Goal: Task Accomplishment & Management: Use online tool/utility

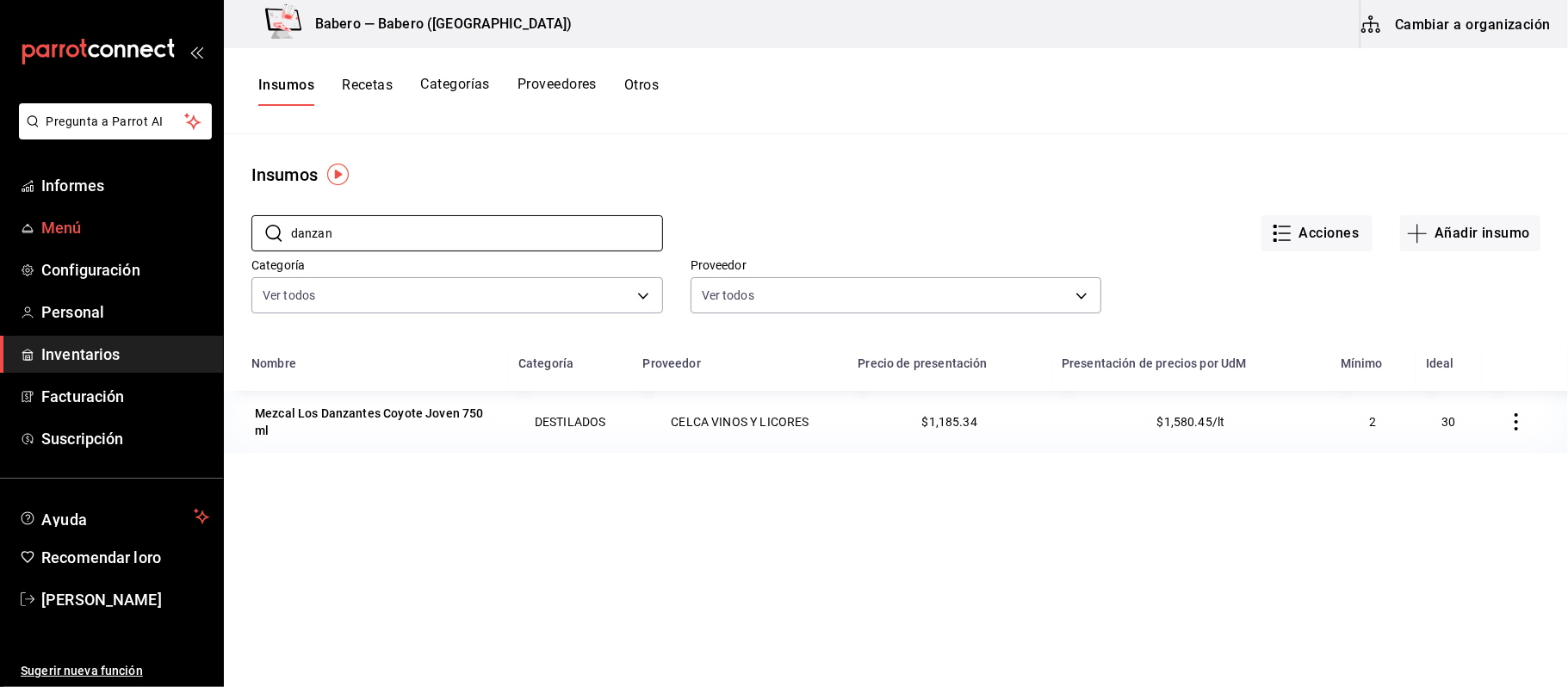
drag, startPoint x: 422, startPoint y: 229, endPoint x: 221, endPoint y: 242, distance: 201.0
click at [221, 242] on div "Pregunta a Parrot AI Informes Menú Configuración Personal Inventarios Facturaci…" at bounding box center [784, 338] width 1568 height 676
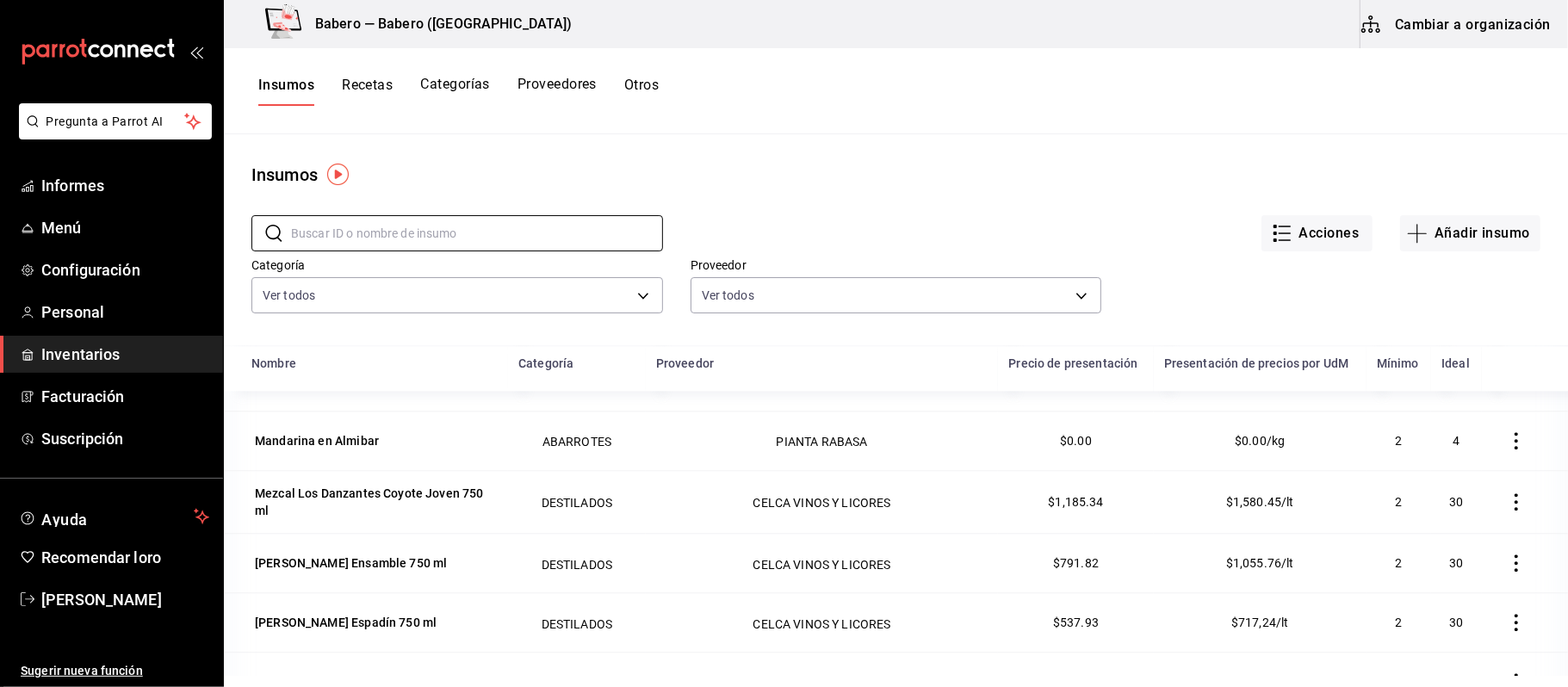
scroll to position [3099, 0]
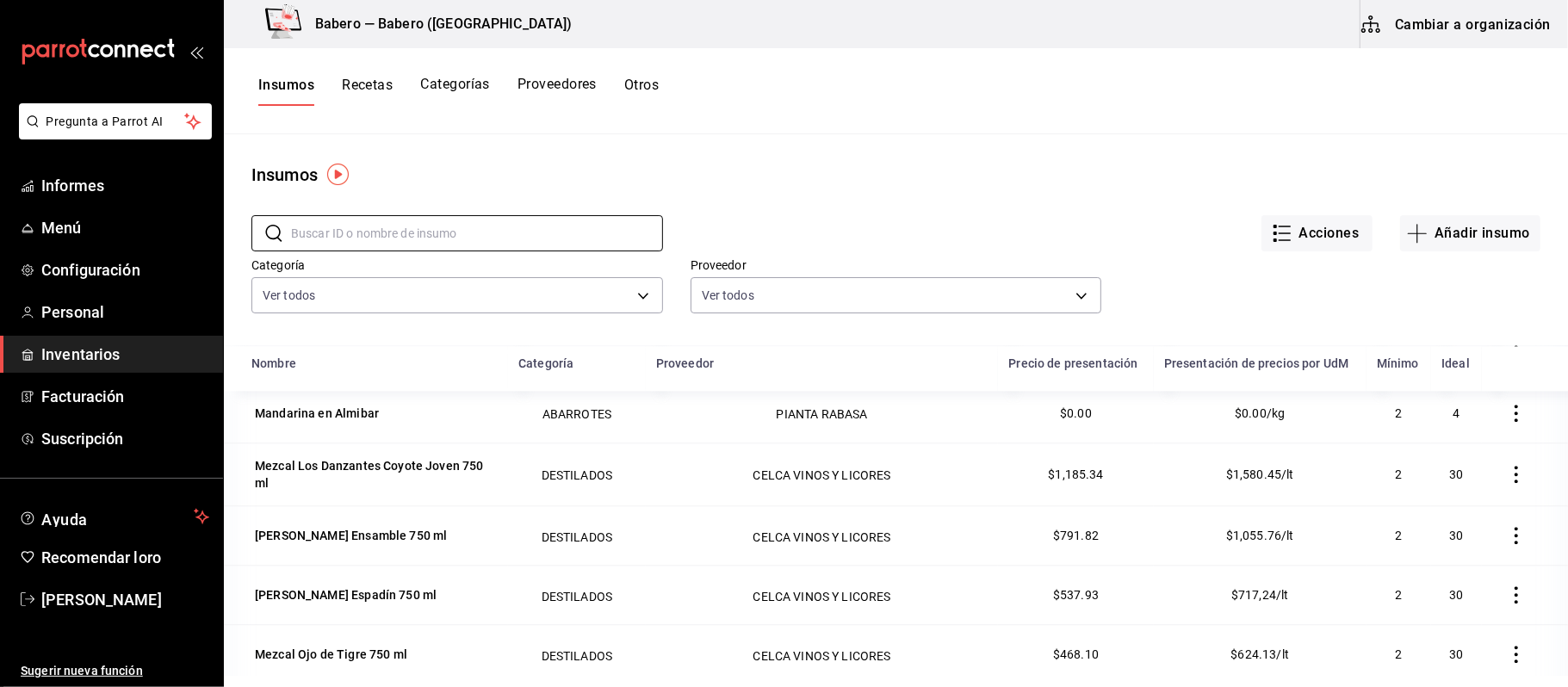
drag, startPoint x: 561, startPoint y: 358, endPoint x: 568, endPoint y: 365, distance: 9.7
click at [562, 365] on font "Categoría" at bounding box center [545, 363] width 55 height 14
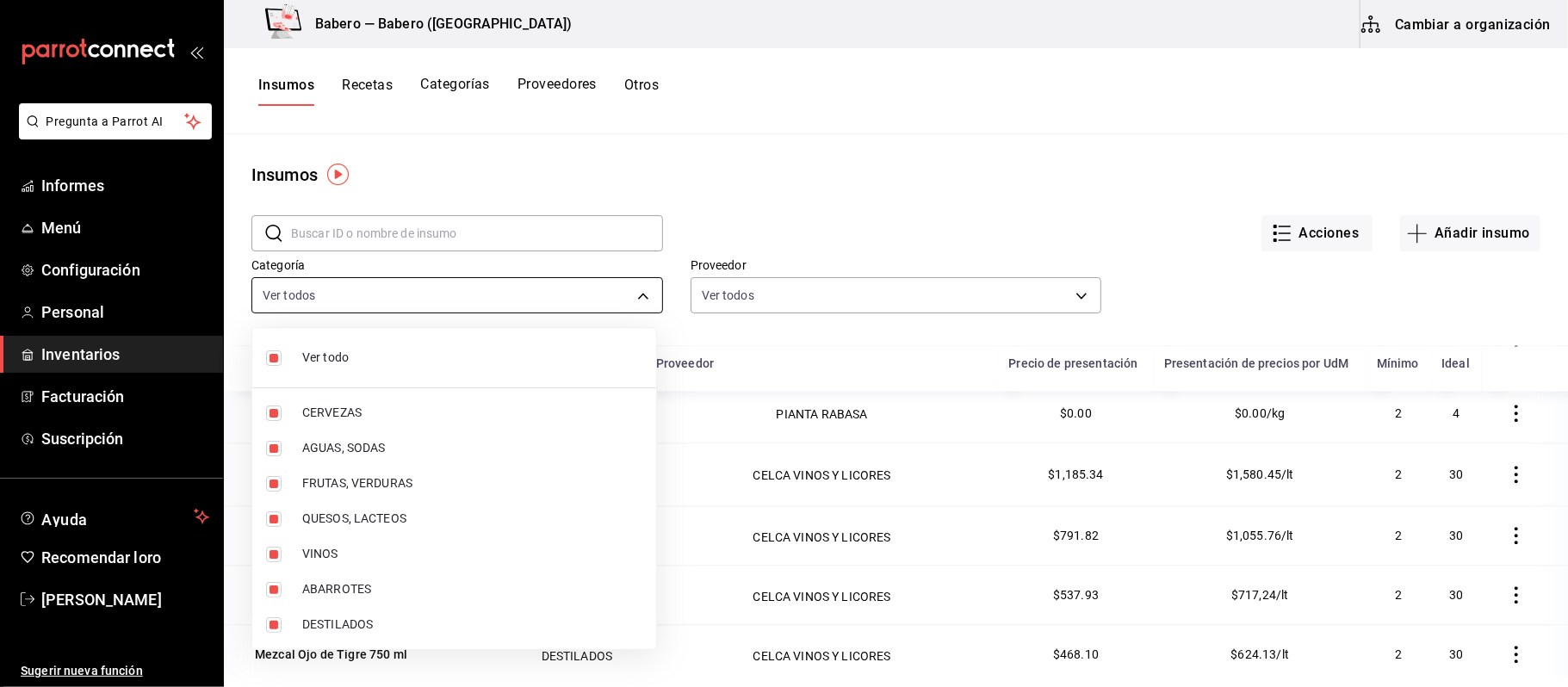
click at [579, 303] on body "Pregunta a Parrot AI Informes Menú Configuración Personal Inventarios Facturaci…" at bounding box center [784, 338] width 1568 height 676
click at [748, 194] on div at bounding box center [784, 343] width 1568 height 687
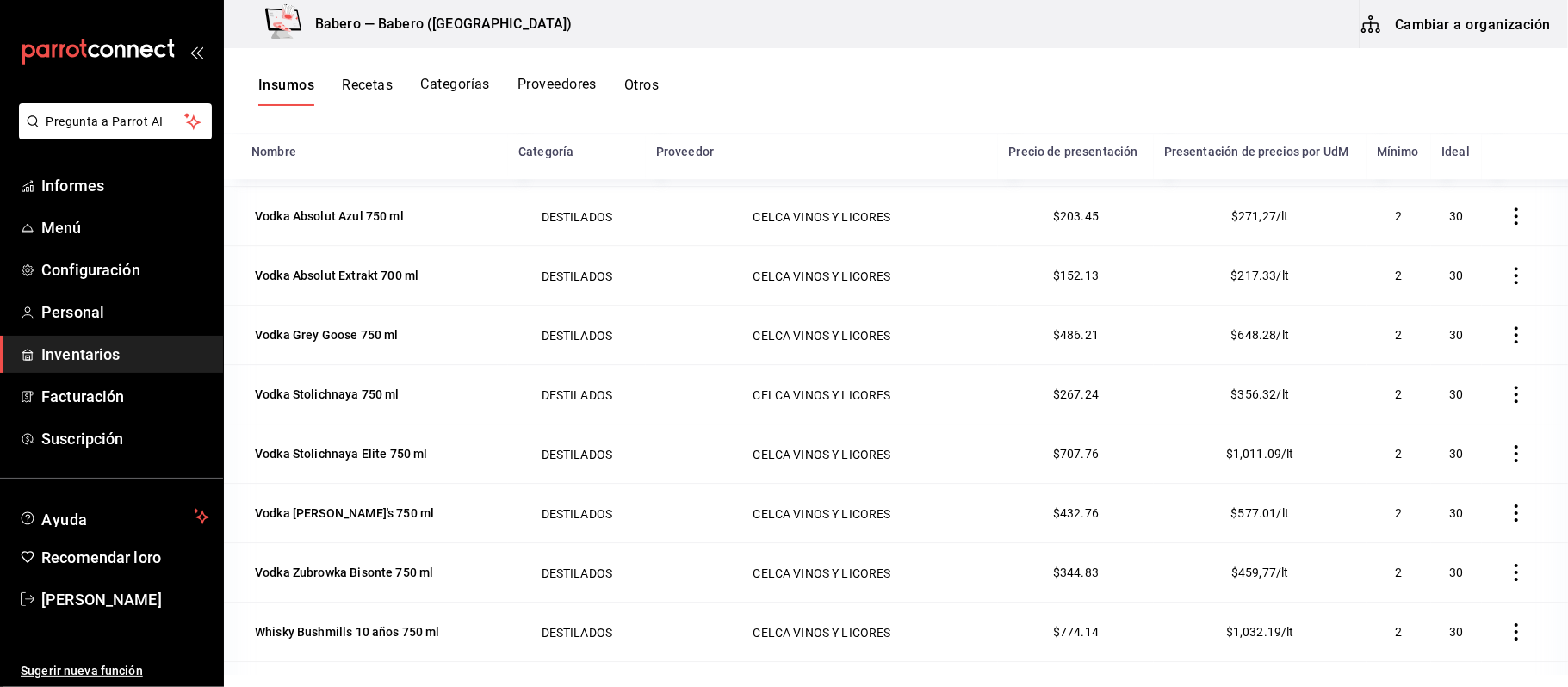
scroll to position [8624, 0]
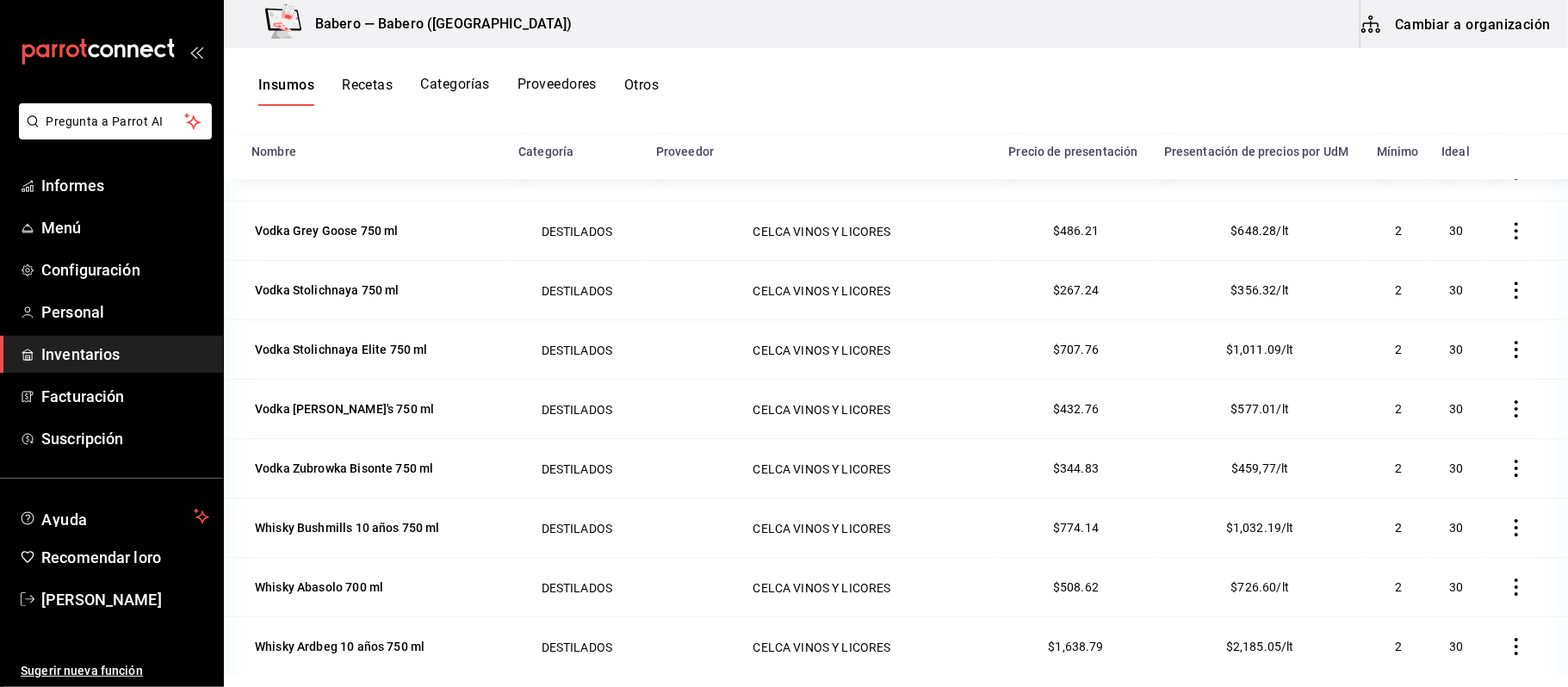
click at [1485, 22] on font "Cambiar a organización" at bounding box center [1473, 23] width 156 height 16
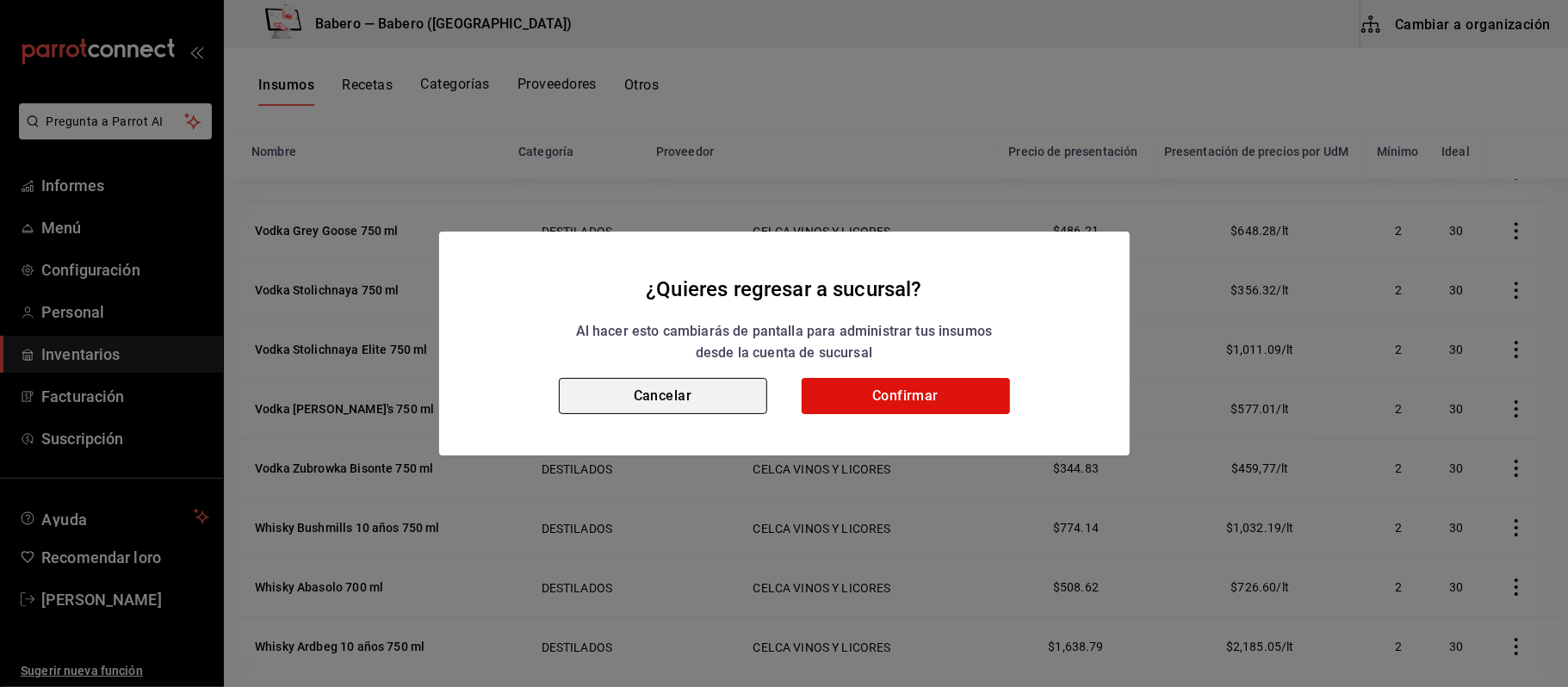
click at [618, 386] on button "Cancelar" at bounding box center [663, 396] width 208 height 36
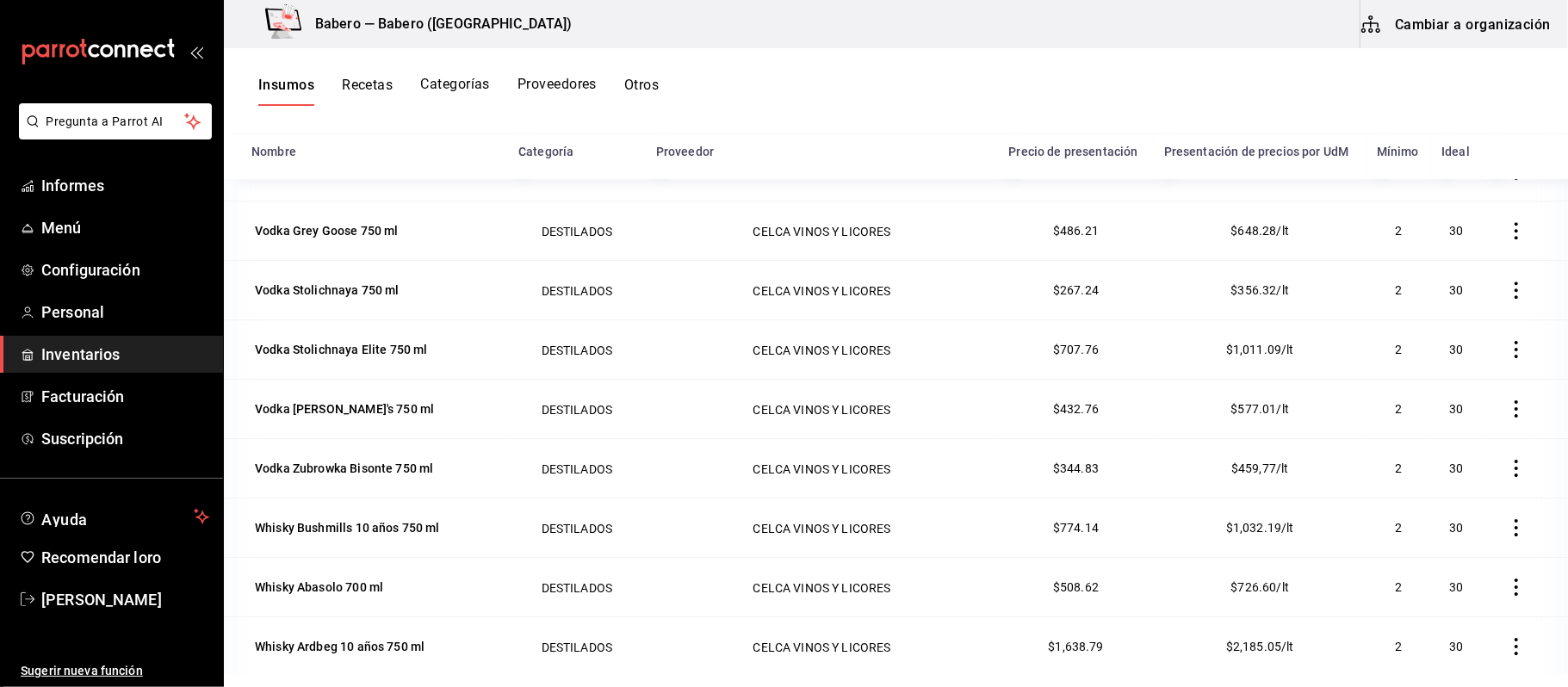
click at [76, 352] on font "Inventarios" at bounding box center [80, 354] width 78 height 18
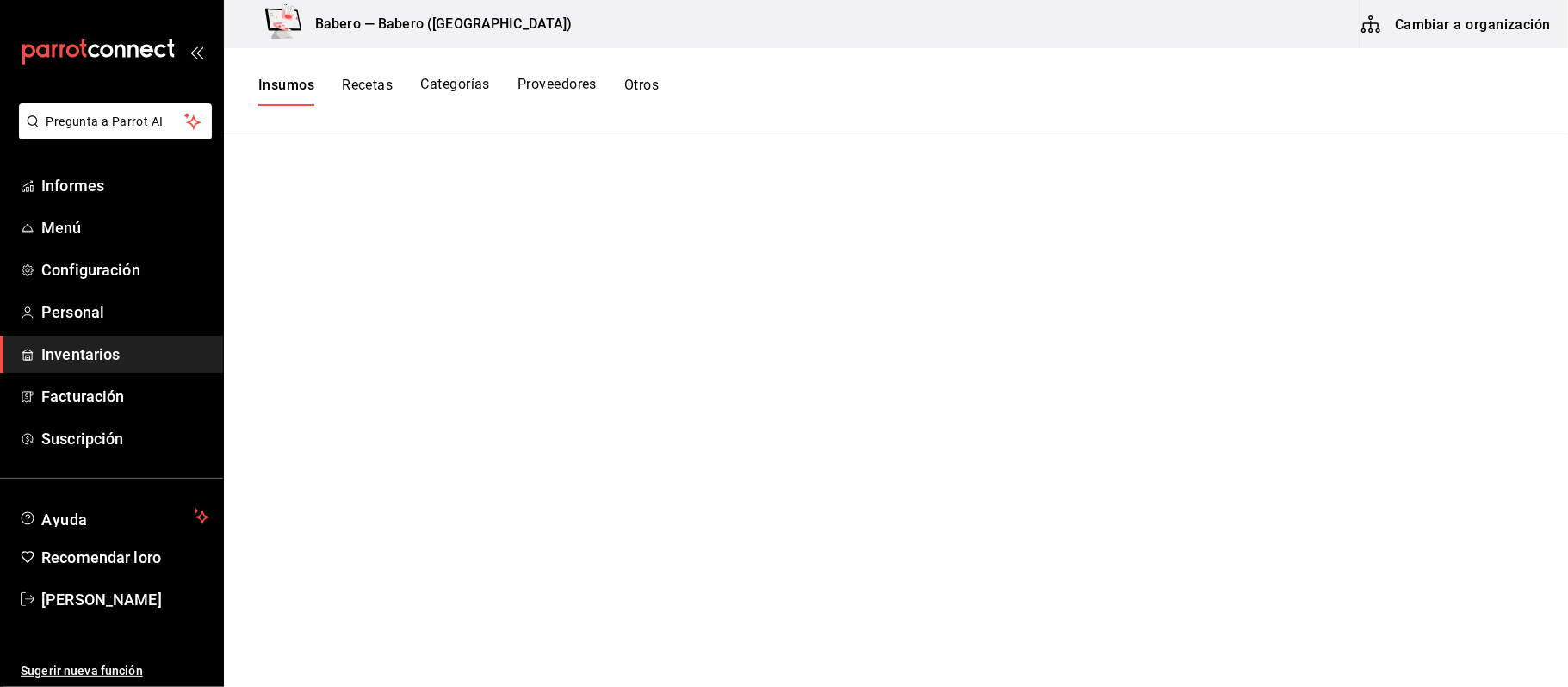
click at [282, 77] on font "Insumos" at bounding box center [286, 85] width 56 height 16
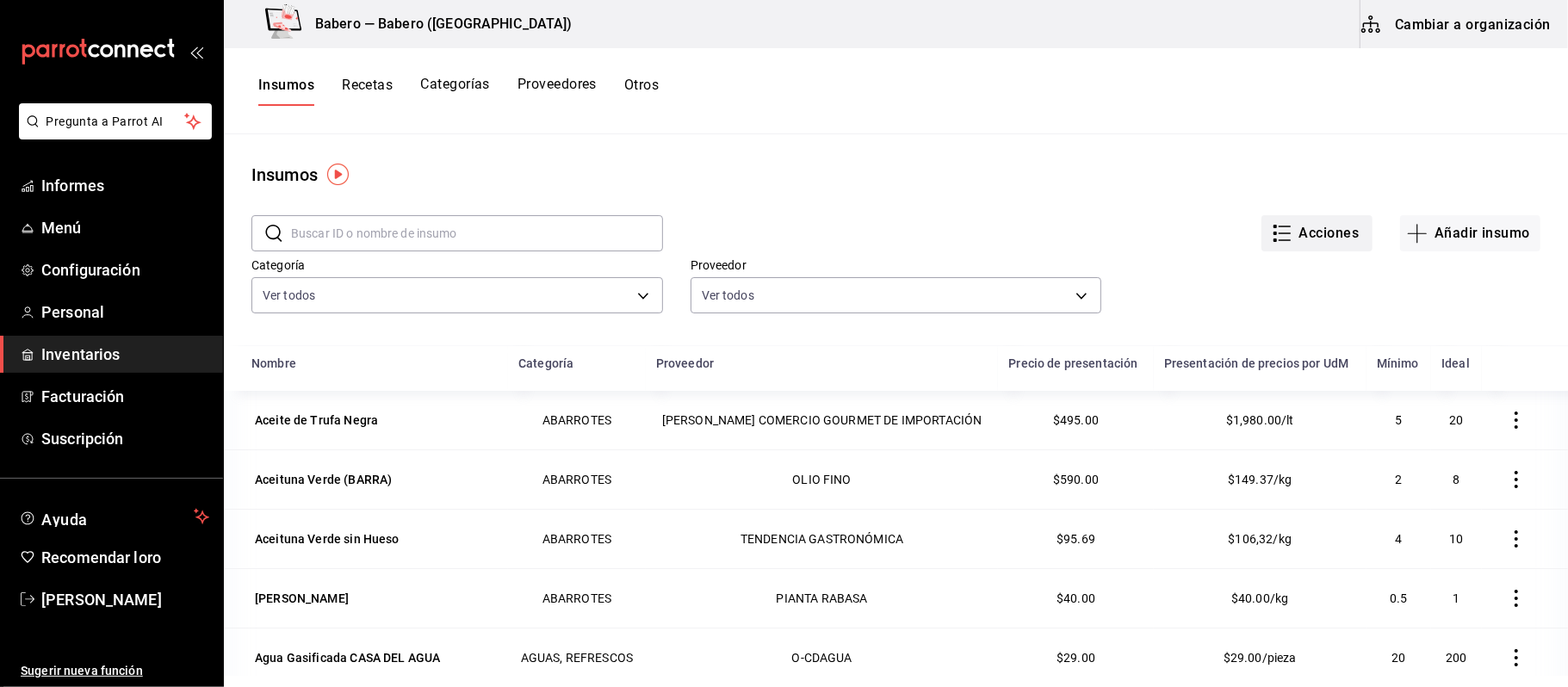
click at [1309, 229] on font "Acciones" at bounding box center [1329, 233] width 60 height 16
click at [1226, 258] on font "Exportar lista de insumos" at bounding box center [1263, 256] width 135 height 14
click at [1300, 225] on font "Acciones" at bounding box center [1329, 233] width 60 height 16
click at [1234, 207] on font "Importar lista de insumos" at bounding box center [1265, 212] width 139 height 14
click at [0, 0] on input "Importar lista de insumos" at bounding box center [0, 0] width 0 height 0
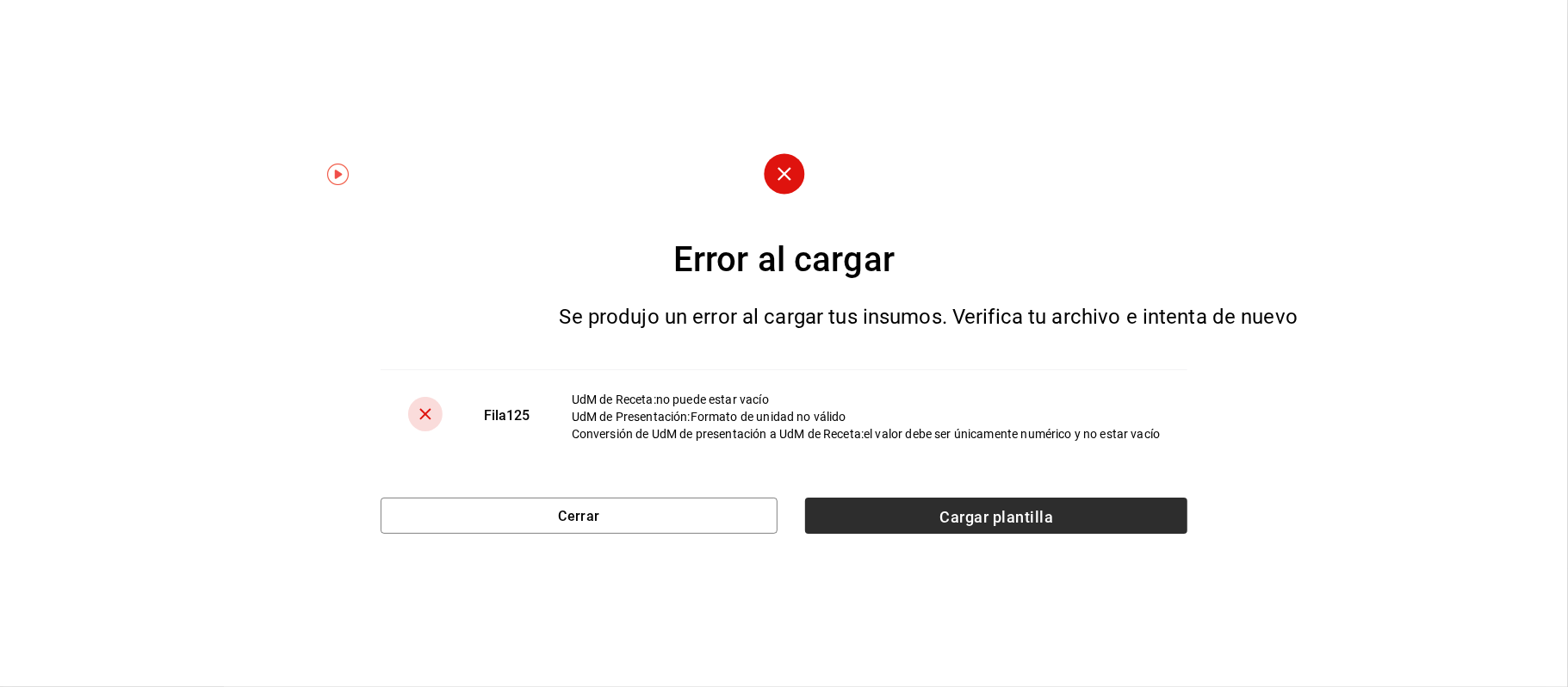
drag, startPoint x: 987, startPoint y: 492, endPoint x: 988, endPoint y: 506, distance: 13.9
click at [987, 500] on div "Error al cargar Se produjo un error al cargar tus insumos. Verifica tu archivo …" at bounding box center [783, 343] width 807 height 380
click at [999, 524] on font "Cargar plantilla" at bounding box center [996, 516] width 114 height 18
click at [0, 0] on input "Cargar plantilla" at bounding box center [0, 0] width 0 height 0
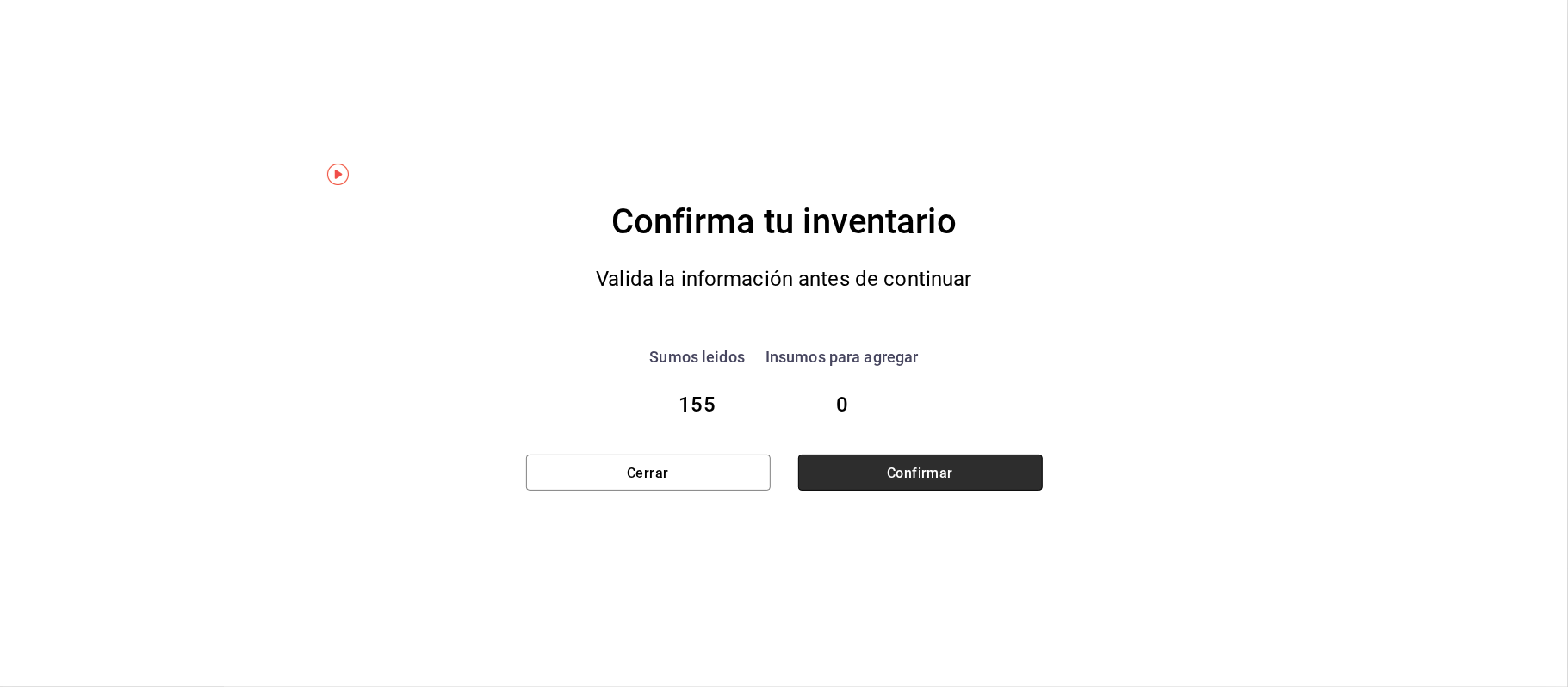
click at [927, 473] on font "Confirmar" at bounding box center [920, 472] width 66 height 16
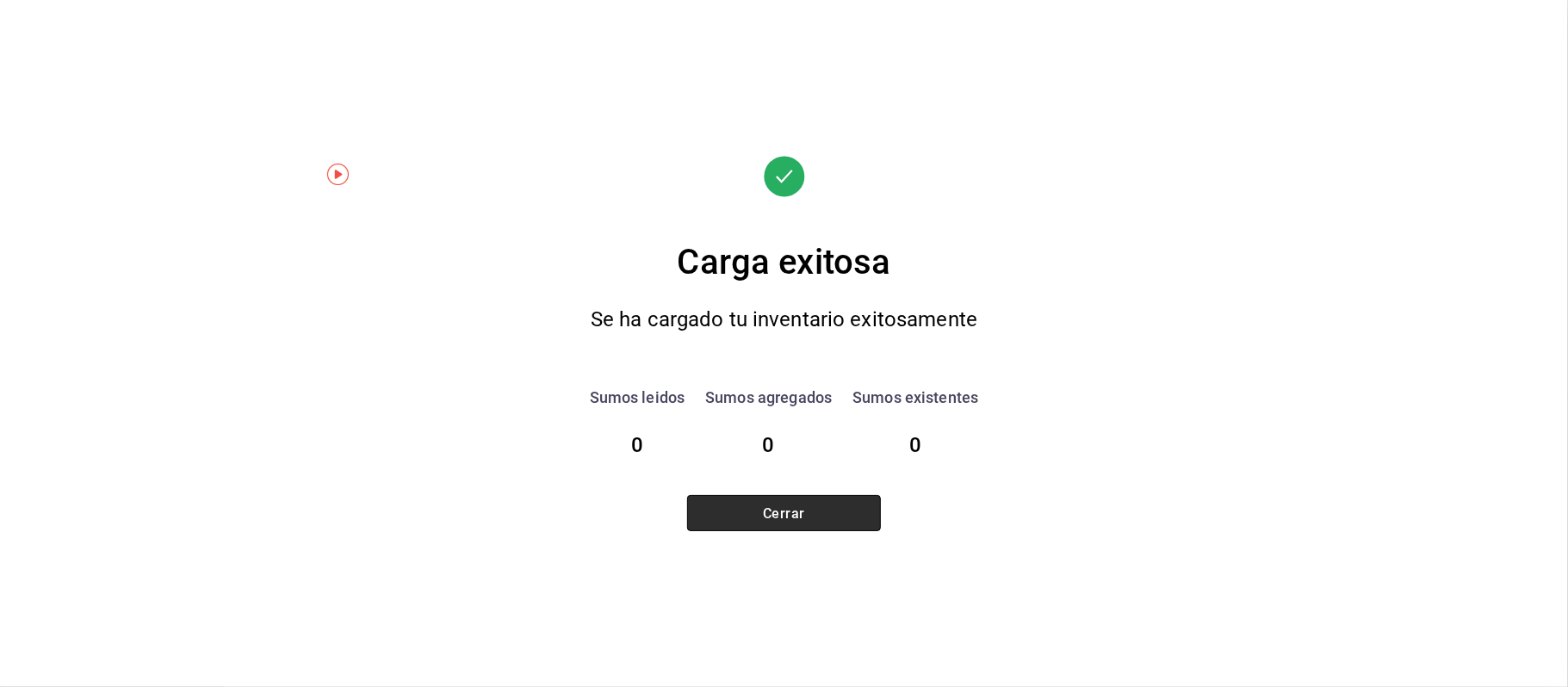
click at [806, 515] on button "Cerrar" at bounding box center [784, 513] width 194 height 36
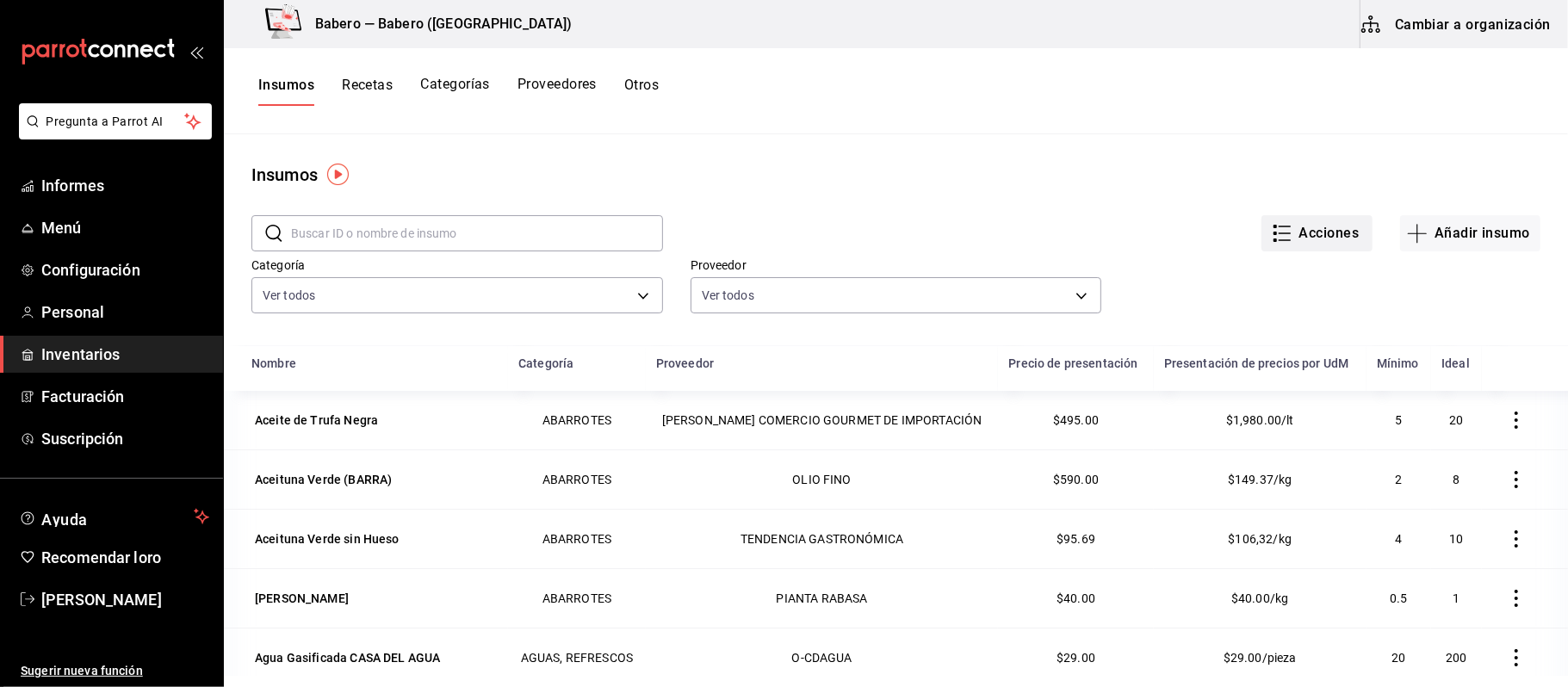
click at [1271, 235] on icon "button" at bounding box center [1281, 233] width 21 height 21
click at [1240, 266] on li "Exportar lista de insumos" at bounding box center [1265, 255] width 180 height 41
click at [1257, 245] on li "Exportar lista de insumos" at bounding box center [1265, 255] width 180 height 41
click at [1236, 258] on font "Exportar lista de insumos" at bounding box center [1263, 256] width 135 height 14
click at [1213, 111] on div "Insumos Recetas Categorías Proveedores Otros" at bounding box center [896, 91] width 1344 height 86
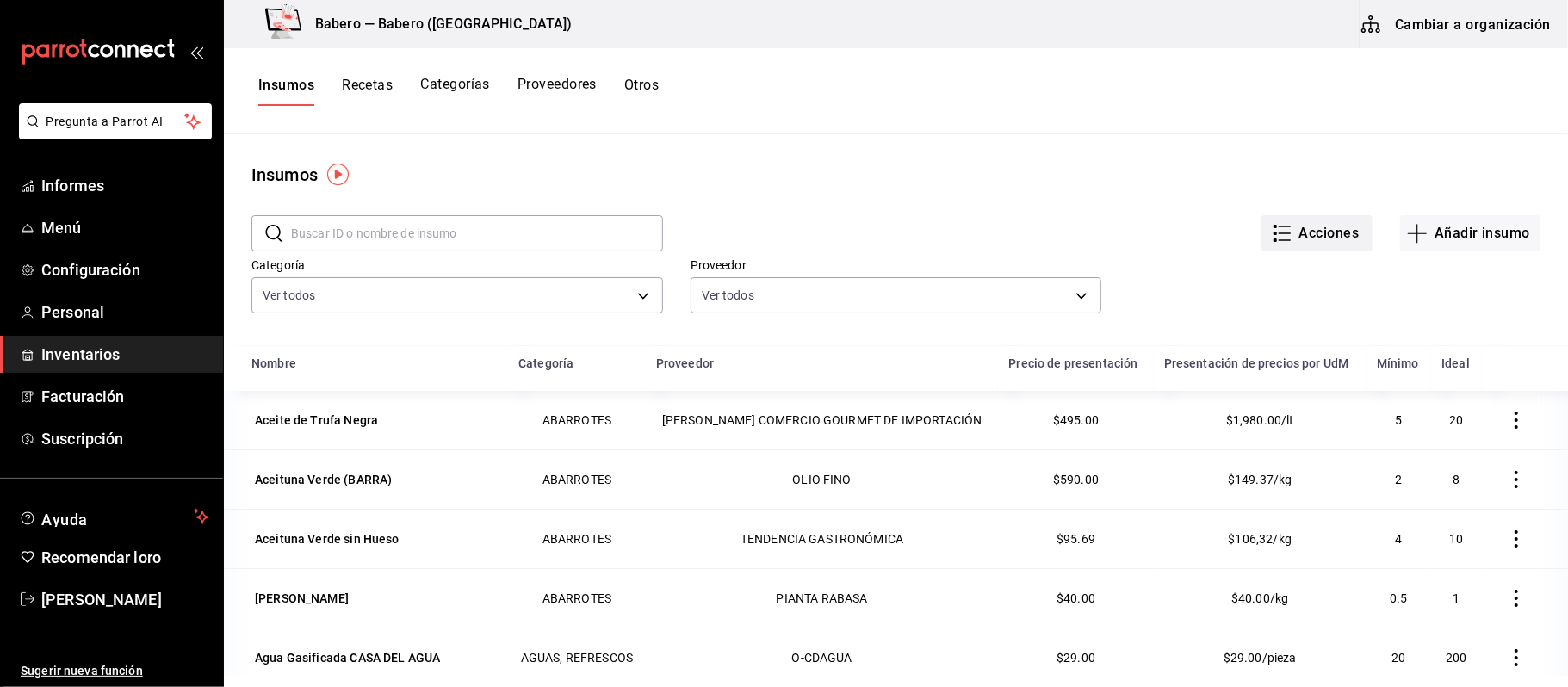
click at [1322, 234] on font "Acciones" at bounding box center [1329, 233] width 60 height 16
click at [1244, 207] on font "Importar lista de insumos" at bounding box center [1265, 212] width 139 height 14
click at [0, 0] on input "Importar lista de insumos" at bounding box center [0, 0] width 0 height 0
